Goal: Information Seeking & Learning: Find specific fact

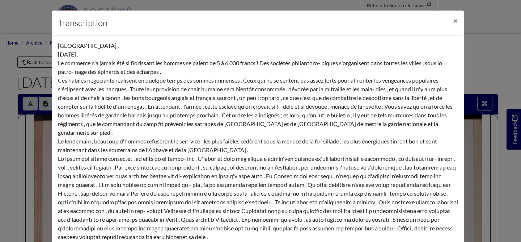
click at [487, 62] on div "Transcription × CAMP DE BOULOGNE . 30 janvier 1855 . Le commerce n'a jamais été…" at bounding box center [260, 121] width 521 height 242
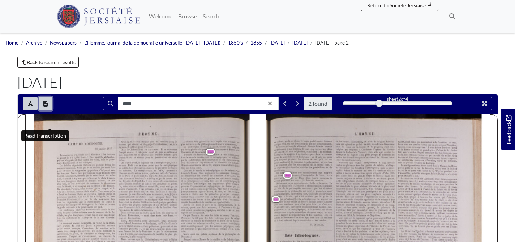
click at [48, 106] on icon "Open transcription window" at bounding box center [45, 104] width 4 height 6
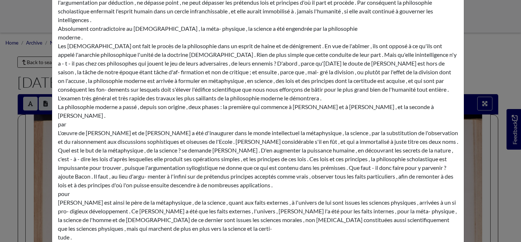
scroll to position [691, 0]
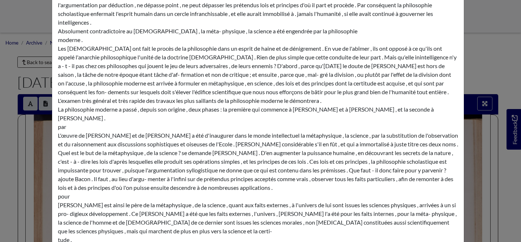
click at [484, 78] on div "Transcription × CAMP DE BOULOGNE . 30 janvier 1855 . Le commerce n'a jamais été…" at bounding box center [260, 121] width 521 height 242
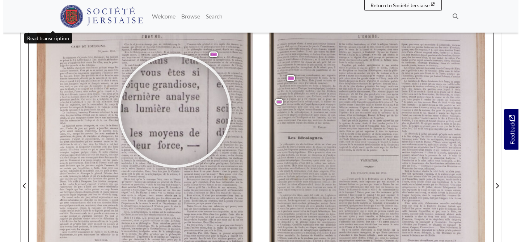
scroll to position [66, 0]
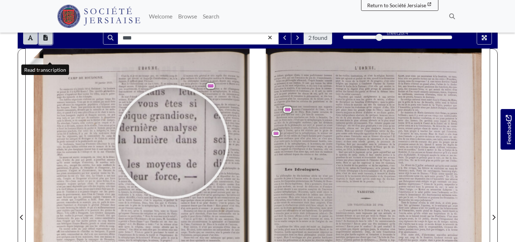
click at [52, 44] on button "Open transcription window" at bounding box center [46, 38] width 14 height 14
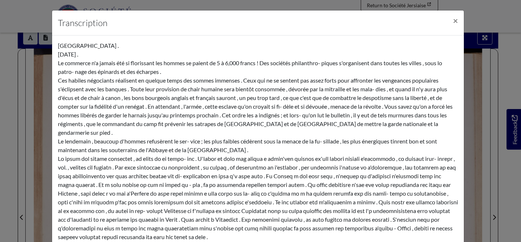
scroll to position [337, 0]
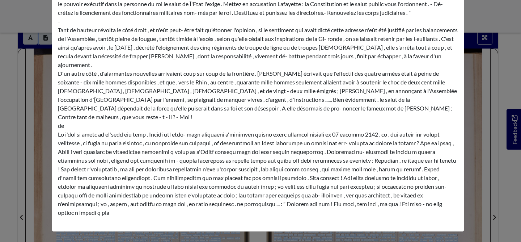
scroll to position [2152, 0]
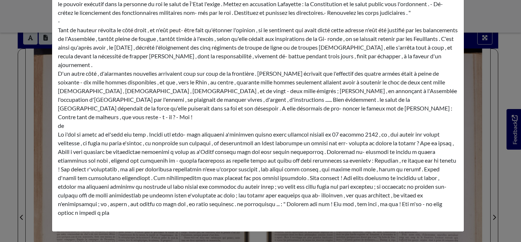
drag, startPoint x: 56, startPoint y: 122, endPoint x: 280, endPoint y: 127, distance: 223.9
click at [473, 144] on div "Transcription × CAMP DE BOULOGNE . 30 janvier 1855 . Le commerce n'a jamais été…" at bounding box center [260, 121] width 521 height 242
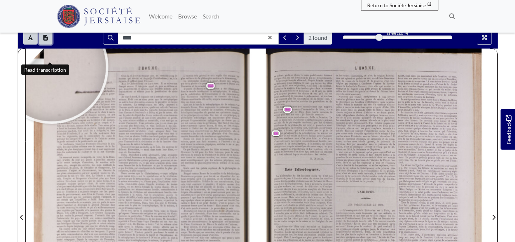
click at [48, 44] on button "Open transcription window" at bounding box center [46, 38] width 14 height 14
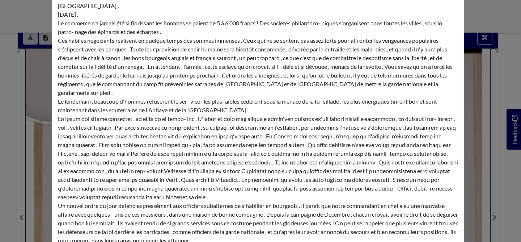
scroll to position [337, 0]
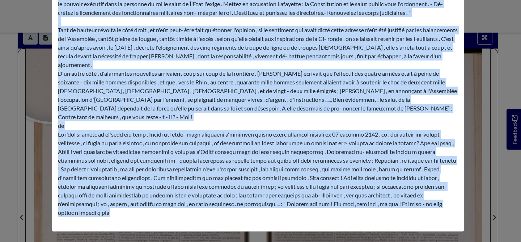
scroll to position [3139, 0]
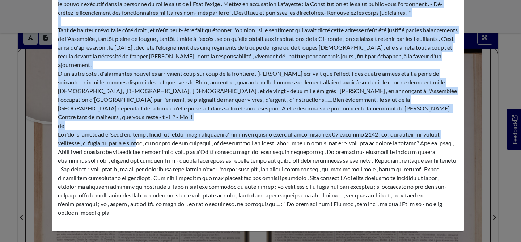
drag, startPoint x: 57, startPoint y: 123, endPoint x: 243, endPoint y: 96, distance: 188.5
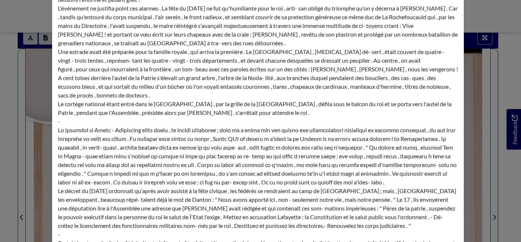
scroll to position [1860, 0]
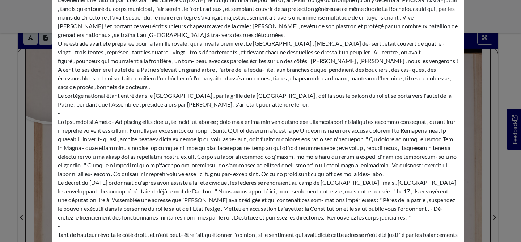
drag, startPoint x: 61, startPoint y: 122, endPoint x: 318, endPoint y: 94, distance: 258.2
copy div "J'ai fait voir que le Christianisme est condamné et par la philosophie de l'his…"
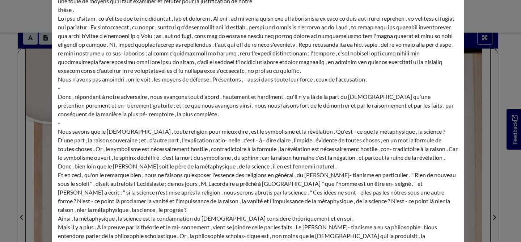
scroll to position [2377, 0]
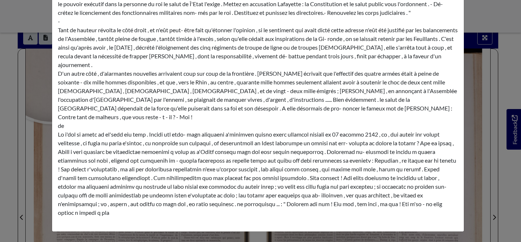
click at [473, 15] on div "Transcription × CAMP DE BOULOGNE . 30 janvier 1855 . Le commerce n'a jamais été…" at bounding box center [260, 121] width 521 height 242
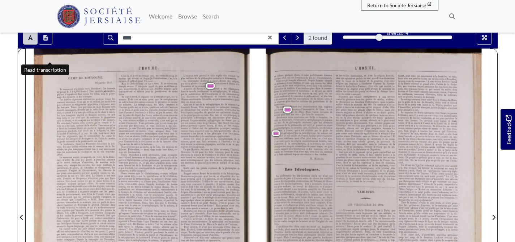
click at [210, 90] on span "Descartes" at bounding box center [218, 89] width 17 height 3
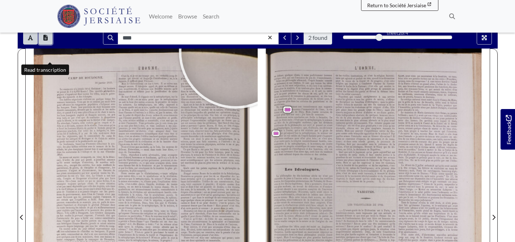
click at [48, 41] on icon "Open transcription window" at bounding box center [45, 38] width 4 height 6
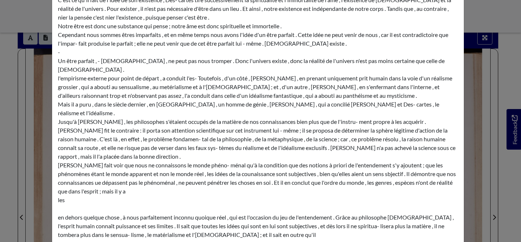
scroll to position [1027, 0]
click at [105, 121] on div "CAMP DE BOULOGNE . 30 janvier 1855 . Le commerce n'a jamais été si florissant l…" at bounding box center [258, 138] width 400 height 2248
click at [472, 40] on div "Transcription × CAMP DE BOULOGNE . 30 janvier 1855 . Le commerce n'a jamais été…" at bounding box center [260, 121] width 521 height 242
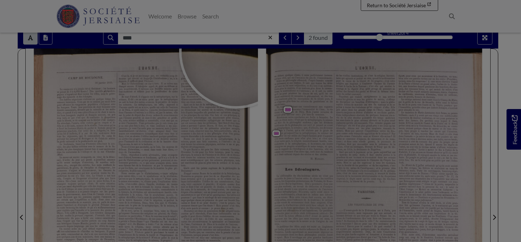
scroll to position [0, 0]
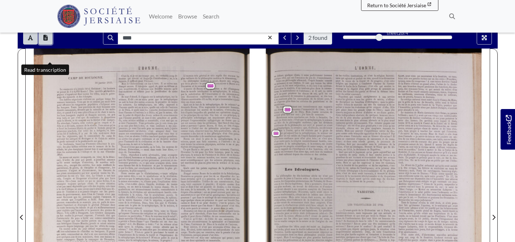
click at [48, 41] on icon "Open transcription window" at bounding box center [45, 38] width 4 height 6
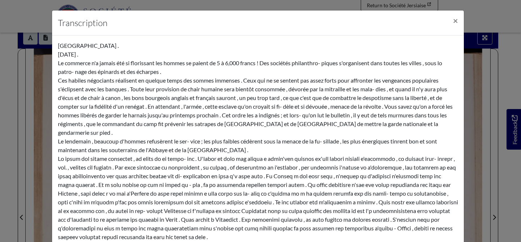
scroll to position [1032, 0]
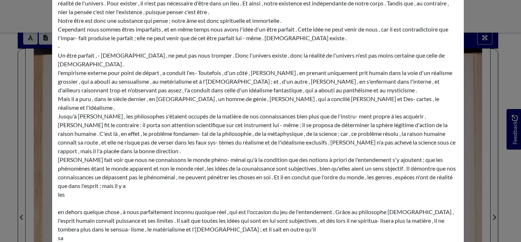
click at [103, 132] on div "CAMP DE BOULOGNE . 30 janvier 1855 . Le commerce n'a jamais été si florissant l…" at bounding box center [258, 133] width 400 height 2248
drag, startPoint x: 57, startPoint y: 122, endPoint x: 330, endPoint y: 172, distance: 277.4
click at [330, 172] on div "CAMP DE BOULOGNE . 30 janvier 1855 . Le commerce n'a jamais été si florissant l…" at bounding box center [258, 133] width 400 height 2248
copy div "La philosophie moderne a passé , depuis son origine , deux phases : la première…"
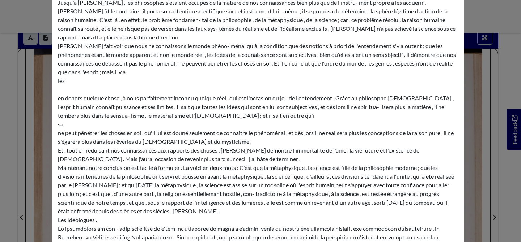
scroll to position [1149, 0]
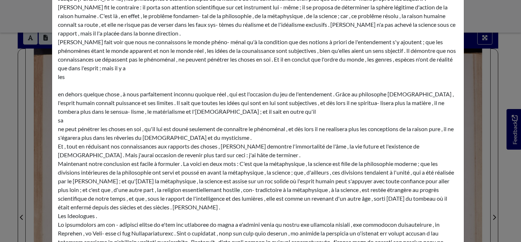
click at [468, 38] on div "Transcription × CAMP DE BOULOGNE . 30 janvier 1855 . Le commerce n'a jamais été…" at bounding box center [260, 121] width 521 height 242
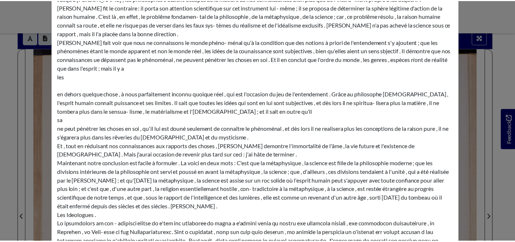
scroll to position [0, 0]
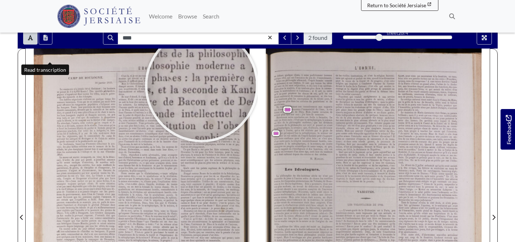
click at [202, 103] on div at bounding box center [202, 85] width 108 height 108
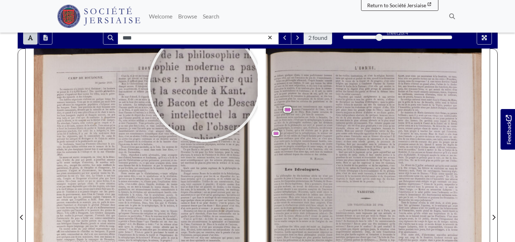
click at [205, 103] on div at bounding box center [204, 85] width 108 height 108
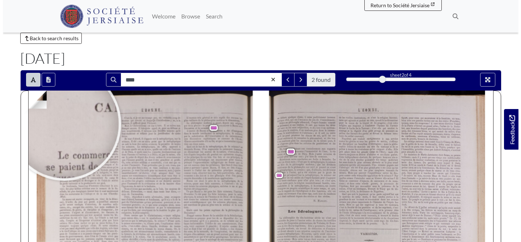
scroll to position [18, 0]
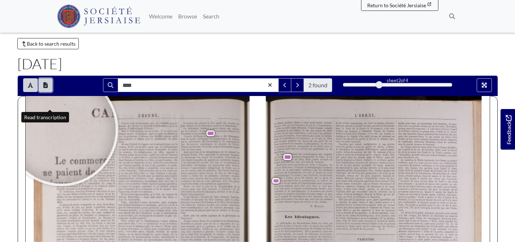
click at [48, 88] on icon "Open transcription window" at bounding box center [45, 85] width 4 height 6
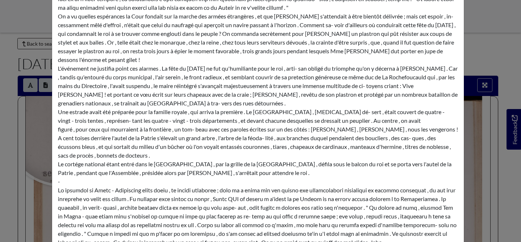
scroll to position [1520, 0]
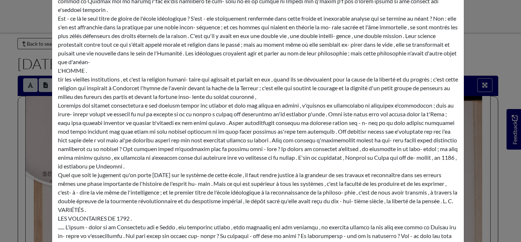
drag, startPoint x: 57, startPoint y: 122, endPoint x: 98, endPoint y: 128, distance: 42.2
copy div "Mais il a puru , dans le siècle dernier , en Allemagne , un homme de génie , Ka…"
click at [465, 63] on div "Transcription × CAMP DE BOULOGNE . 30 janvier 1855 . Le commerce n'a jamais été…" at bounding box center [260, 121] width 521 height 242
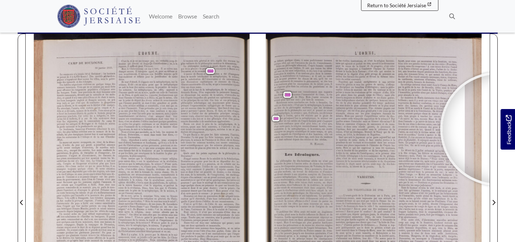
scroll to position [89, 0]
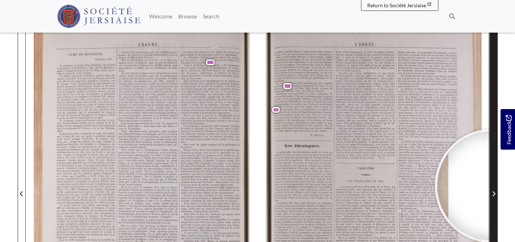
click at [493, 204] on span "Next Page" at bounding box center [493, 189] width 7 height 328
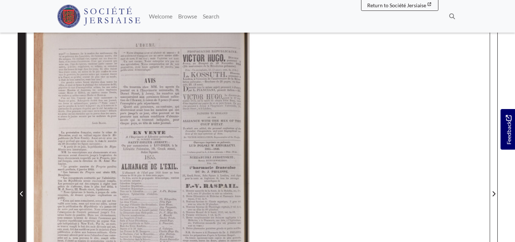
click at [22, 201] on span "Previous Page" at bounding box center [21, 189] width 7 height 328
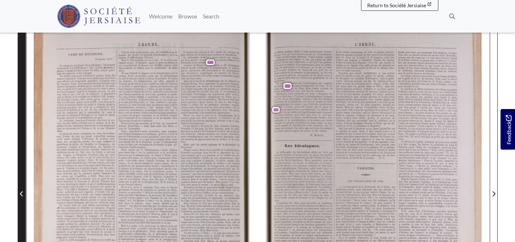
click at [22, 196] on icon "Previous Page" at bounding box center [22, 194] width 4 height 6
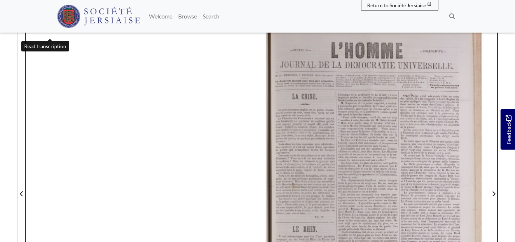
click at [52, 21] on button "Open transcription window" at bounding box center [46, 14] width 14 height 14
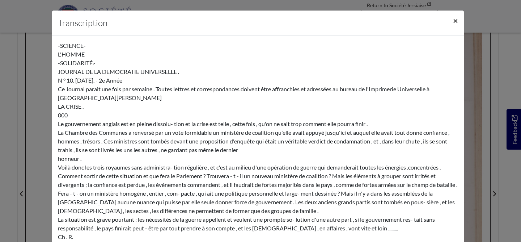
click at [447, 28] on button "×" at bounding box center [455, 20] width 17 height 20
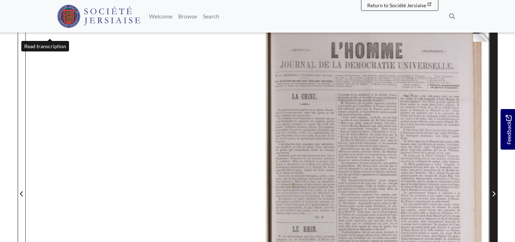
click at [495, 196] on icon "Next Page" at bounding box center [494, 193] width 3 height 5
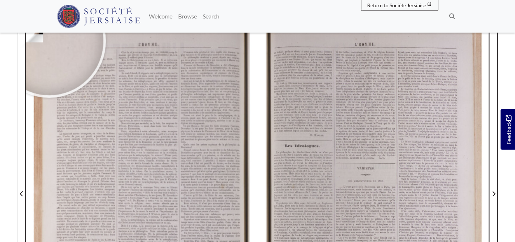
click at [50, 54] on div at bounding box center [49, 41] width 108 height 108
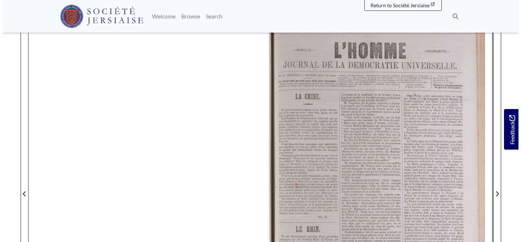
scroll to position [68, 0]
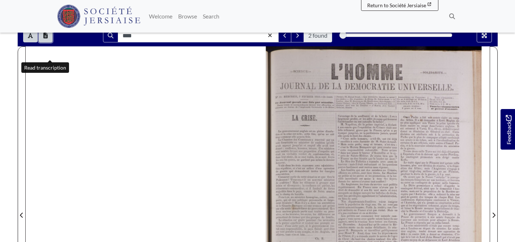
click at [48, 38] on icon "Open transcription window" at bounding box center [45, 36] width 4 height 6
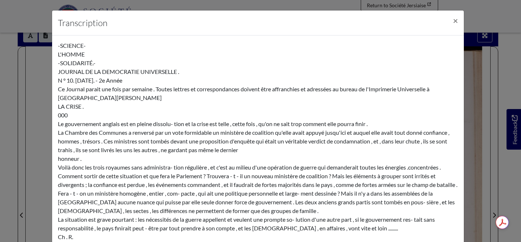
click at [507, 155] on div "Transcription × -SCIENCE- L'HOMME -SOLIDARITÉ.- JOURNAL DE LA DEMOCRATIE UNIVER…" at bounding box center [260, 121] width 521 height 242
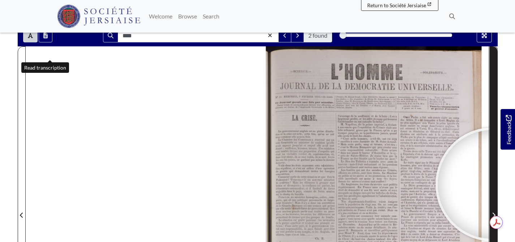
click at [493, 202] on span "Next Page" at bounding box center [493, 211] width 7 height 328
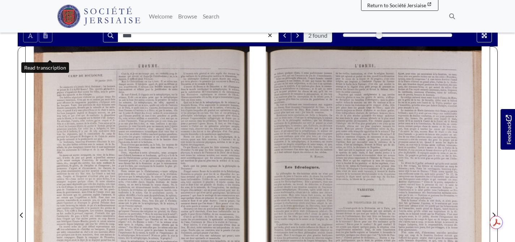
click at [0, 93] on body "Menu" at bounding box center [257, 240] width 515 height 617
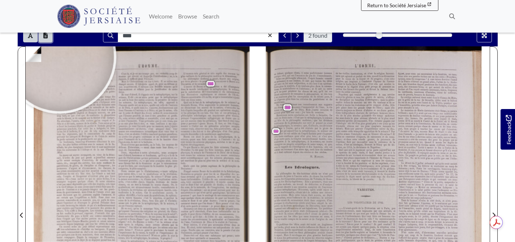
click at [48, 38] on icon "Open transcription window" at bounding box center [45, 36] width 4 height 6
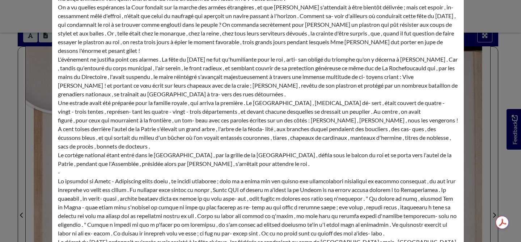
scroll to position [1796, 0]
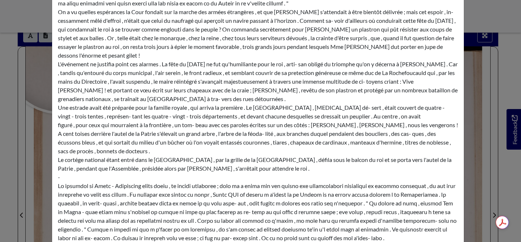
drag, startPoint x: 57, startPoint y: 95, endPoint x: 315, endPoint y: 158, distance: 265.9
copy div "Maintenant notre conclusion est facile à formuler . La voici en deux mots : C'e…"
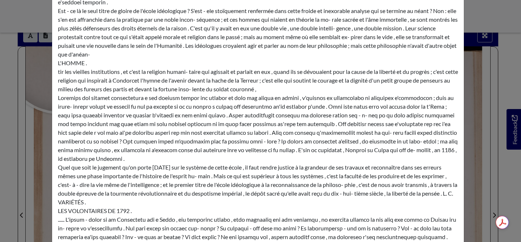
scroll to position [1528, 0]
click at [506, 99] on div "Transcription × CAMP DE BOULOGNE . 30 janvier 1855 . Le commerce n'a jamais été…" at bounding box center [260, 121] width 521 height 242
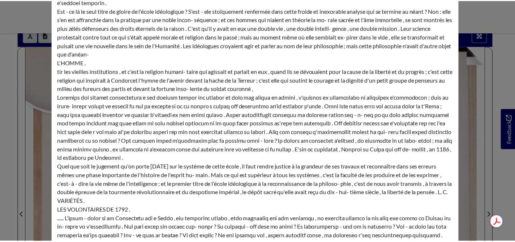
scroll to position [0, 0]
